Goal: Task Accomplishment & Management: Complete application form

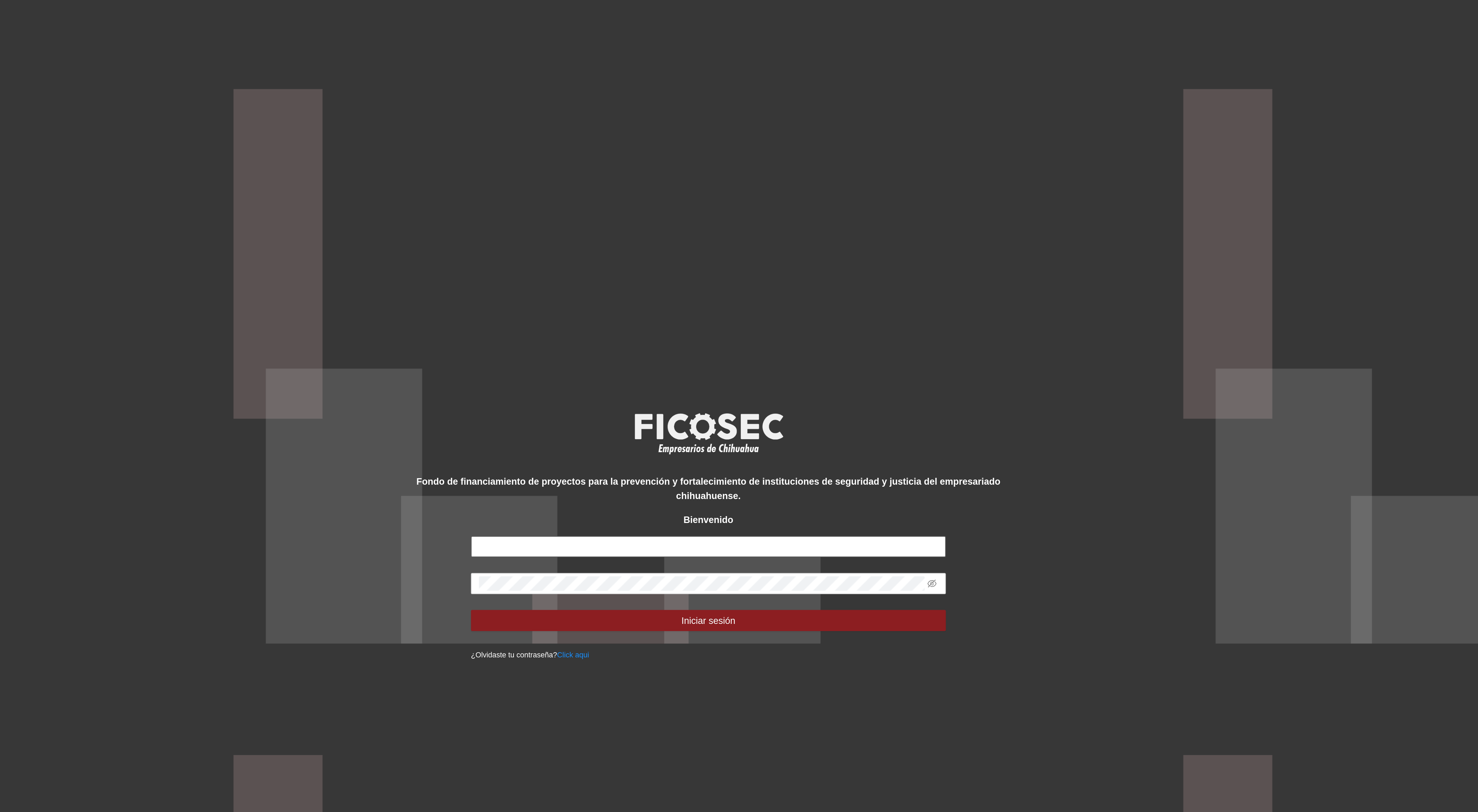
click at [640, 420] on input "text" at bounding box center [739, 416] width 246 height 11
type input "**********"
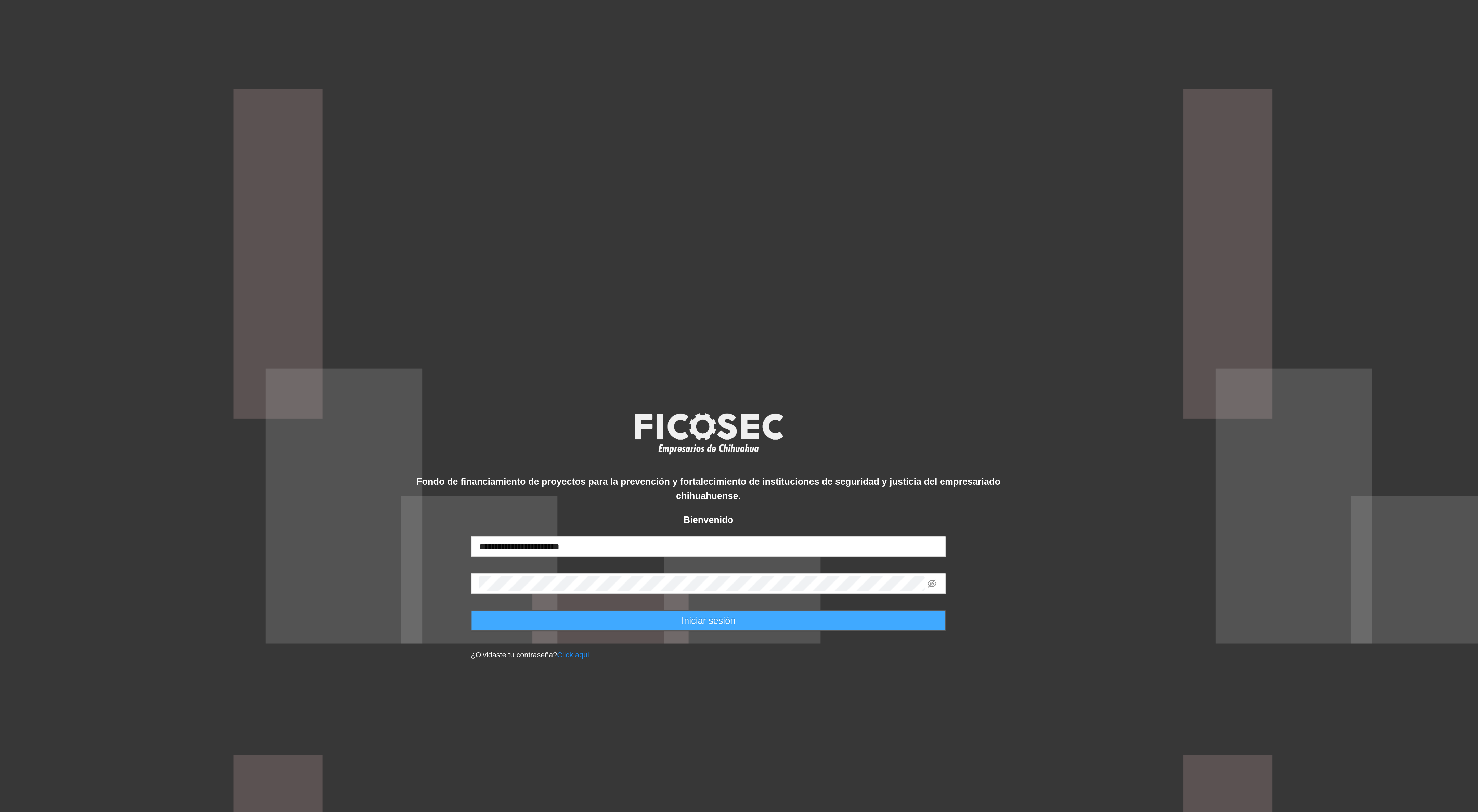
click at [727, 457] on span "Iniciar sesión" at bounding box center [739, 454] width 28 height 8
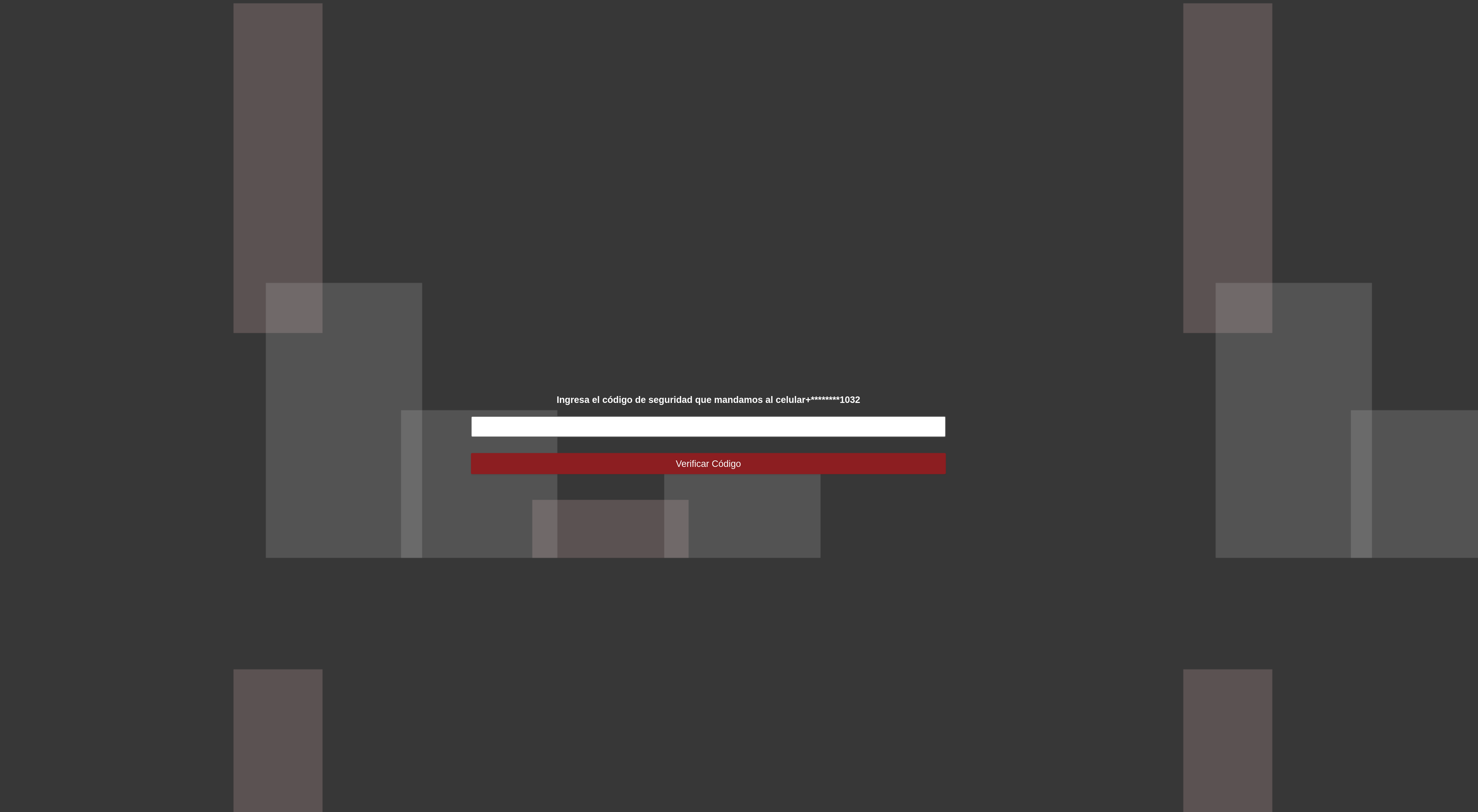
click at [724, 399] on input "text" at bounding box center [739, 398] width 246 height 11
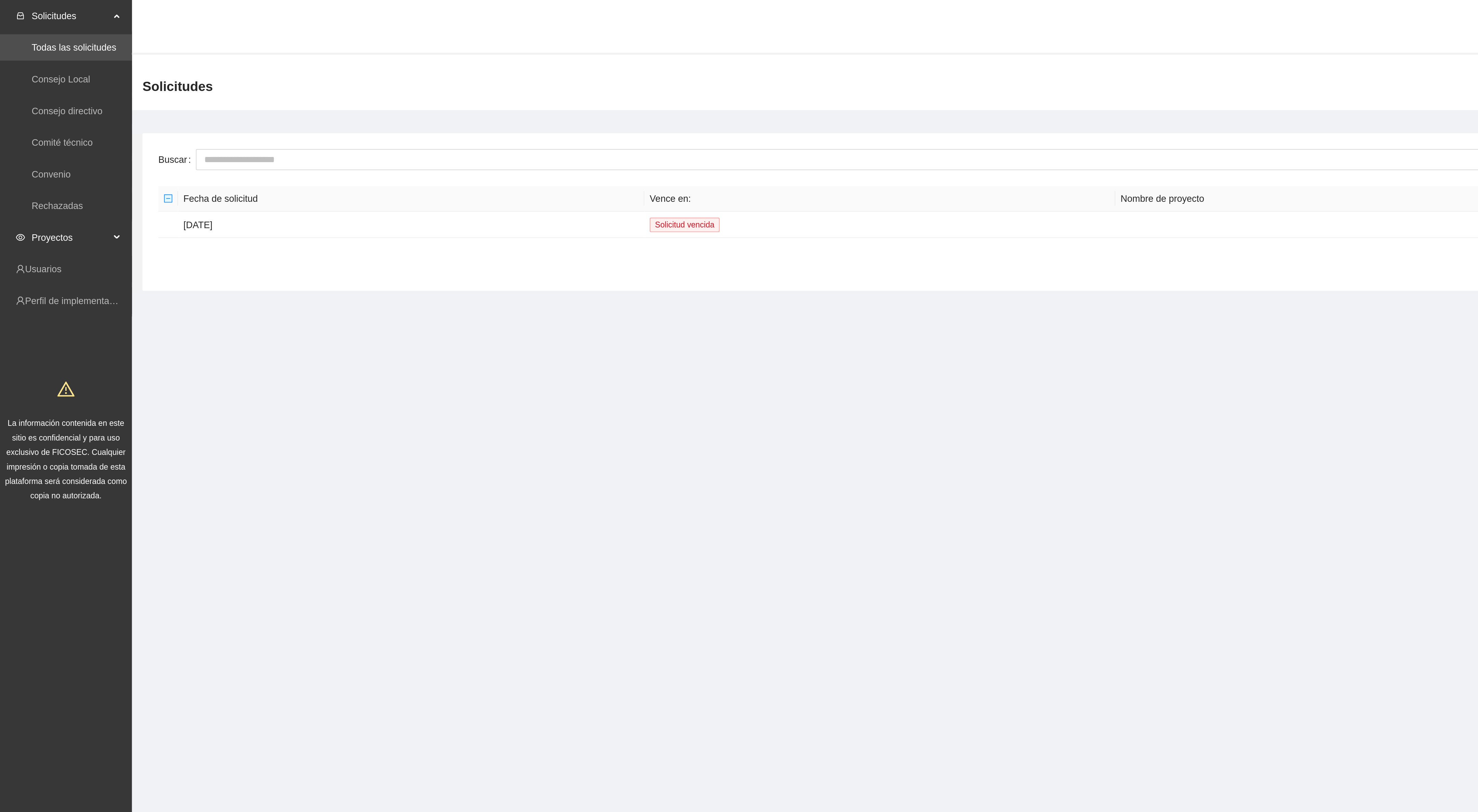
click at [31, 121] on span "Proyectos" at bounding box center [37, 123] width 40 height 14
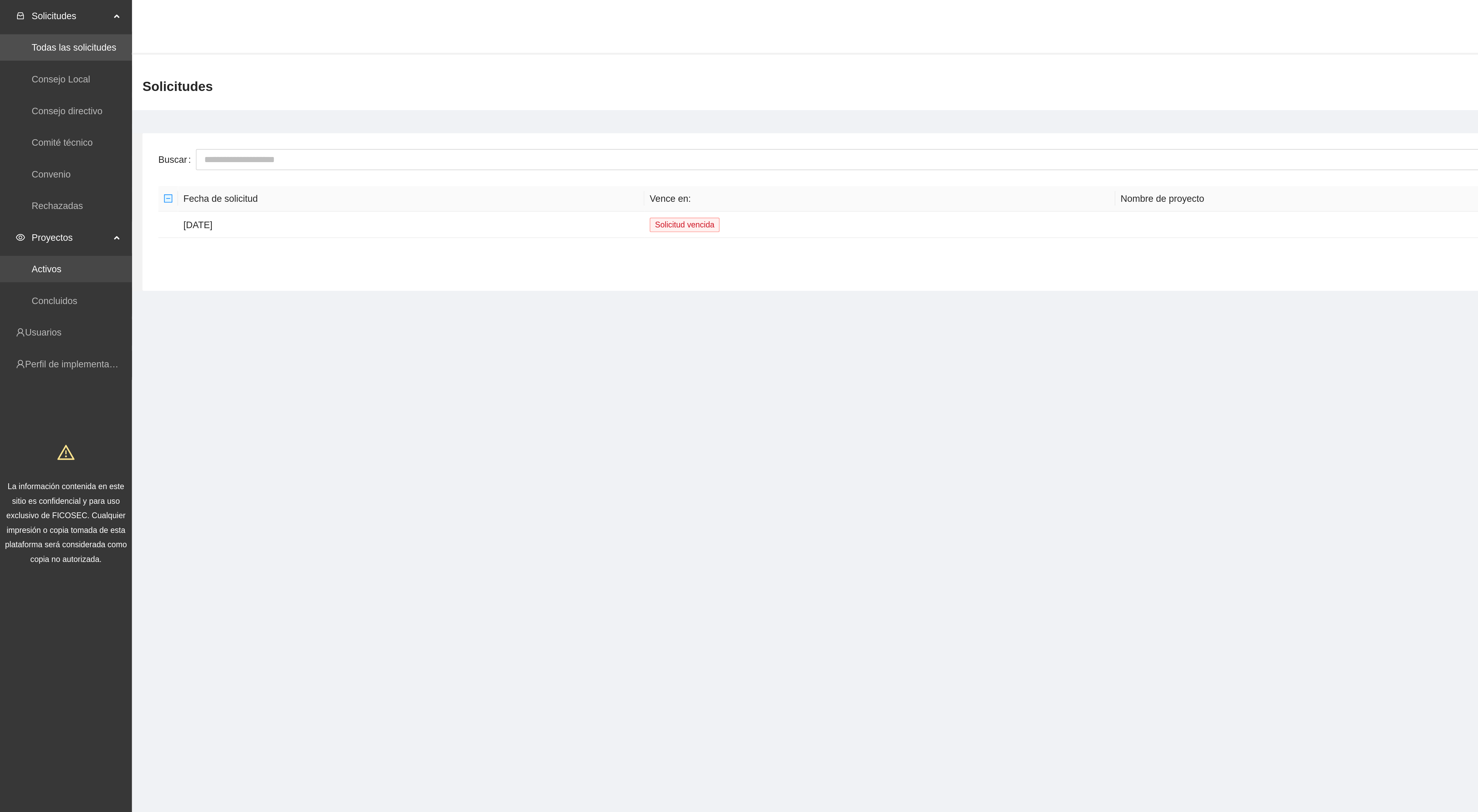
click at [32, 137] on link "Activos" at bounding box center [24, 139] width 15 height 5
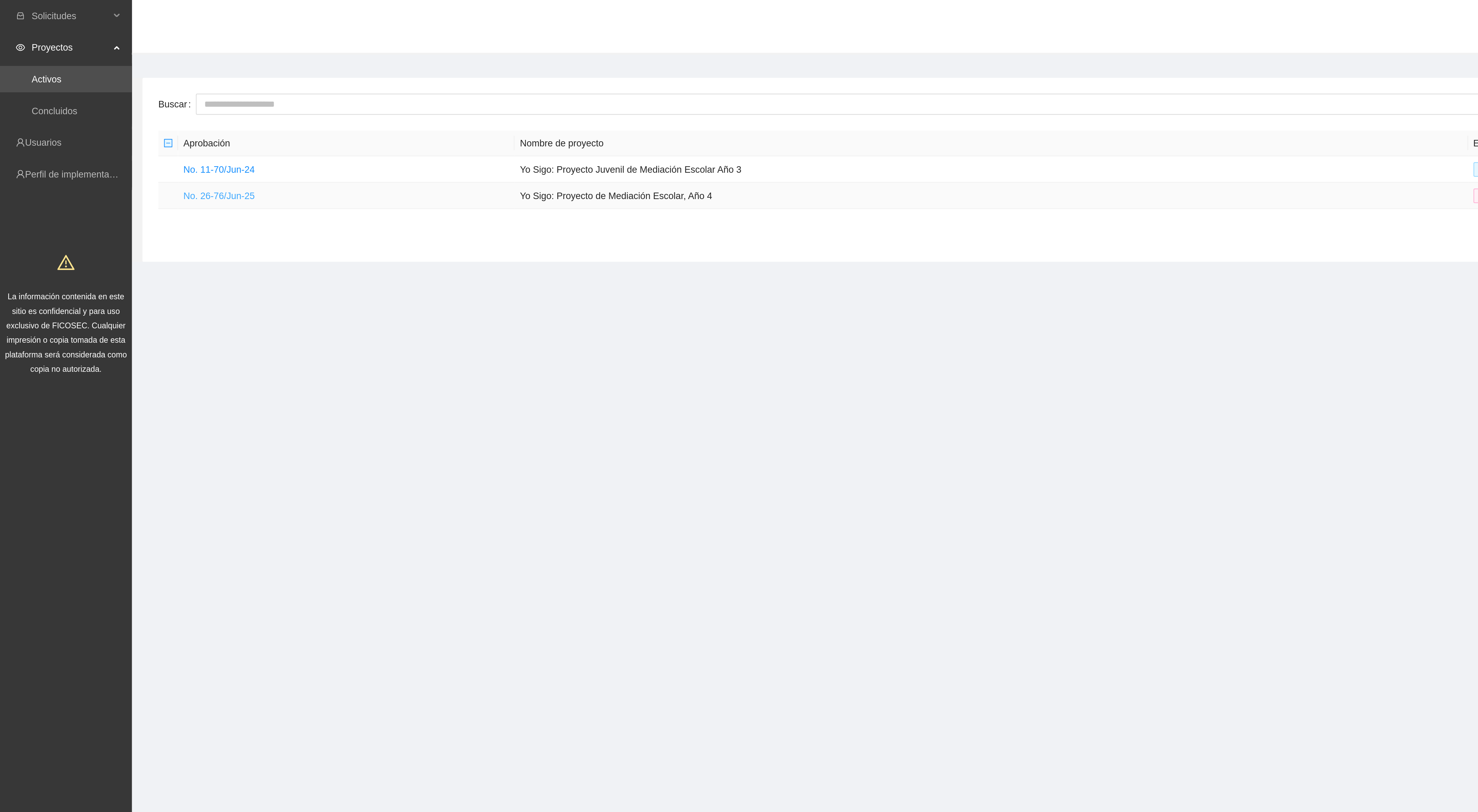
click at [127, 101] on link "No. 26-76/Jun-25" at bounding box center [113, 101] width 37 height 5
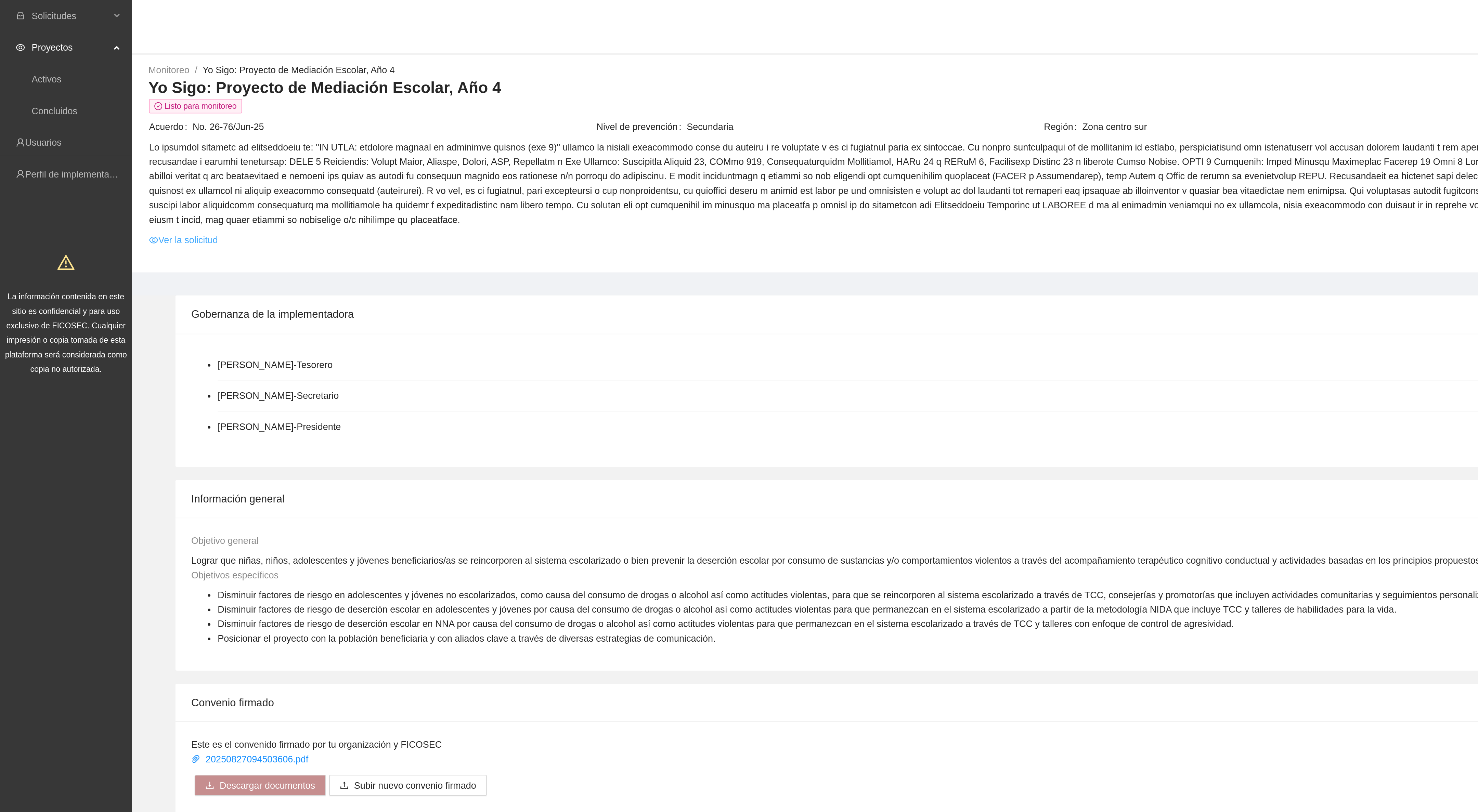
click at [97, 121] on link "Ver la solicitud" at bounding box center [95, 124] width 35 height 8
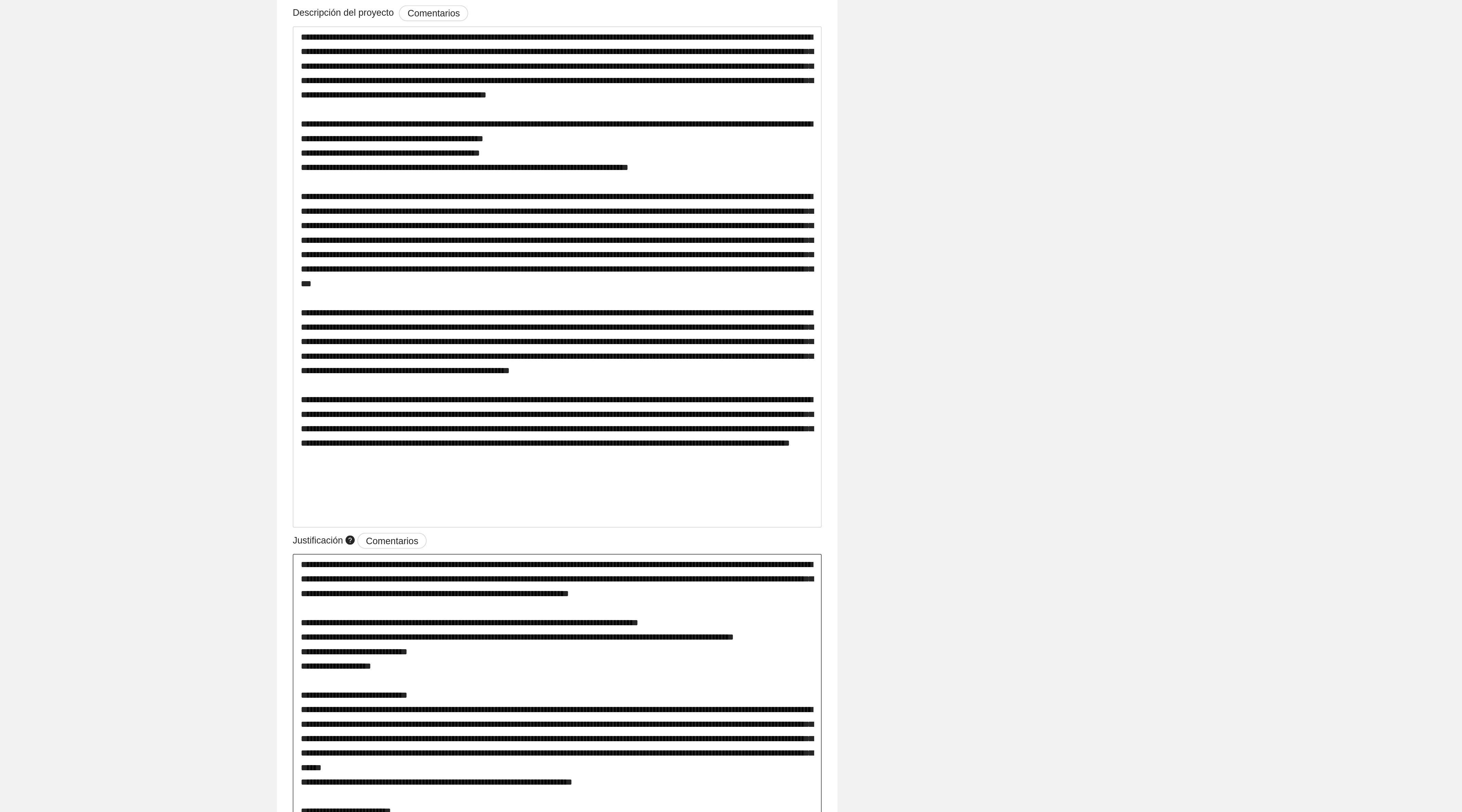
drag, startPoint x: 722, startPoint y: 667, endPoint x: 594, endPoint y: 599, distance: 144.9
